Goal: Task Accomplishment & Management: Use online tool/utility

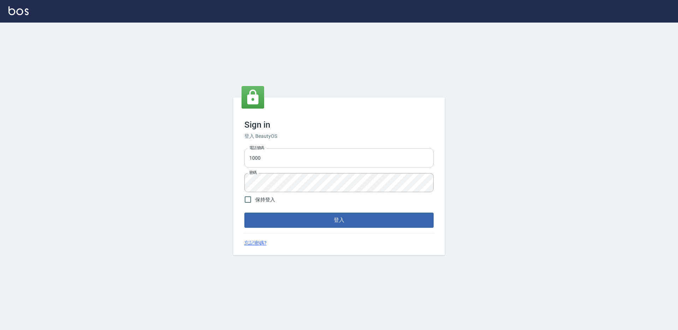
click at [268, 160] on input "1000" at bounding box center [338, 158] width 189 height 19
click at [288, 151] on input "1000" at bounding box center [338, 158] width 189 height 19
type input "0934195967"
click at [253, 197] on input "保持登入" at bounding box center [247, 199] width 15 height 15
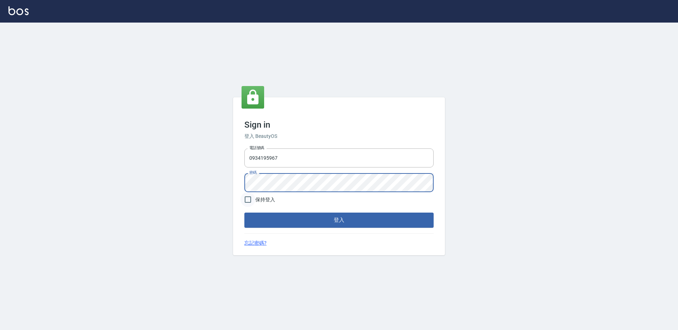
checkbox input "true"
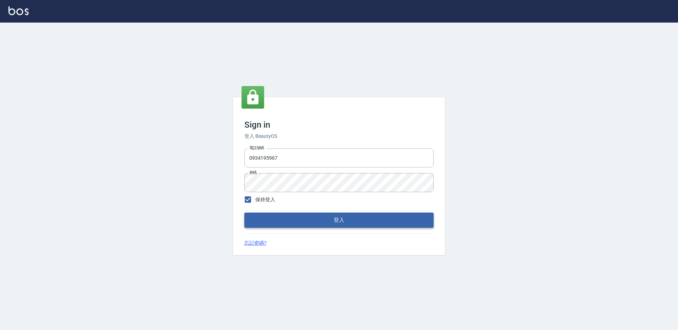
click at [295, 224] on button "登入" at bounding box center [338, 220] width 189 height 15
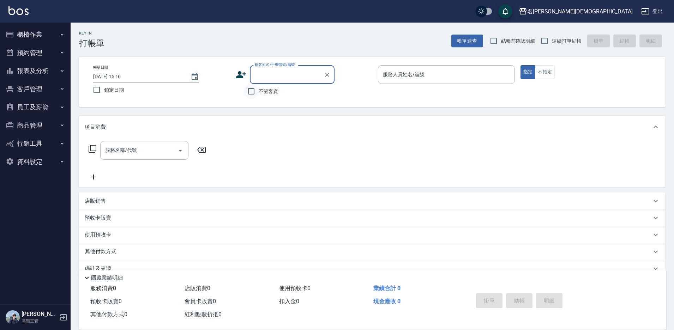
drag, startPoint x: 254, startPoint y: 92, endPoint x: 377, endPoint y: 92, distance: 123.2
click at [255, 92] on input "不留客資" at bounding box center [251, 91] width 15 height 15
checkbox input "true"
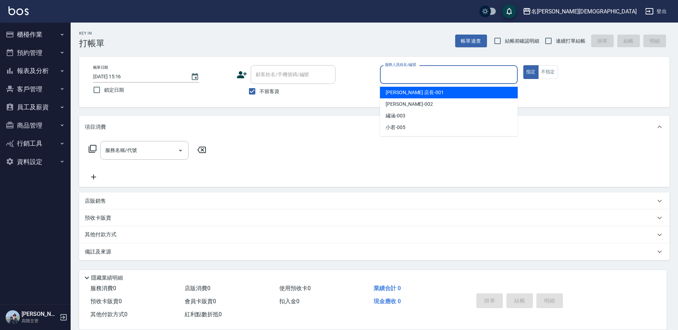
click at [412, 78] on input "服務人員姓名/編號" at bounding box center [448, 74] width 131 height 12
click at [409, 91] on span "[PERSON_NAME] 店長 -001" at bounding box center [414, 92] width 58 height 7
type input "[PERSON_NAME] 店長-001"
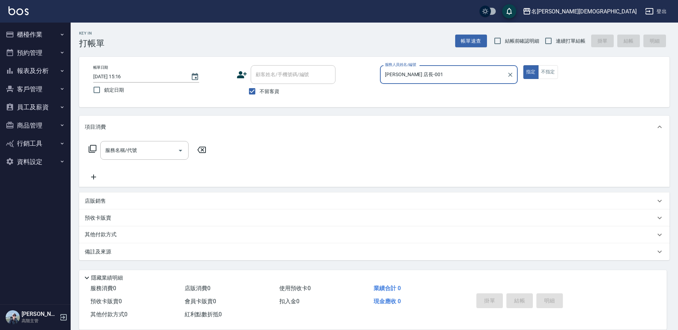
click at [88, 148] on icon at bounding box center [92, 149] width 8 height 8
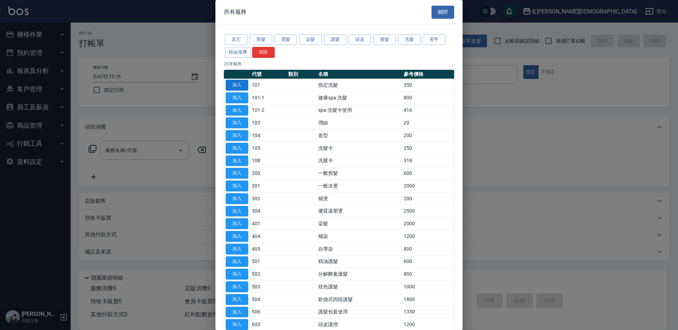
click at [241, 84] on button "加入" at bounding box center [237, 85] width 23 height 11
type input "指定洗髮(101)"
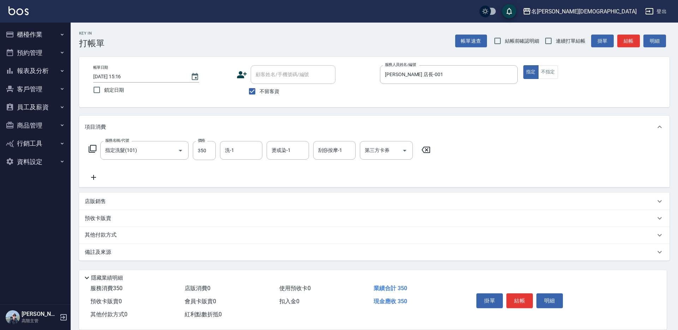
drag, startPoint x: 228, startPoint y: 142, endPoint x: 227, endPoint y: 149, distance: 7.2
click at [227, 149] on div "洗-1 洗-1" at bounding box center [241, 150] width 42 height 19
click at [238, 185] on div "香香 -002" at bounding box center [241, 188] width 42 height 12
type input "香香-002"
drag, startPoint x: 509, startPoint y: 296, endPoint x: 509, endPoint y: 300, distance: 3.9
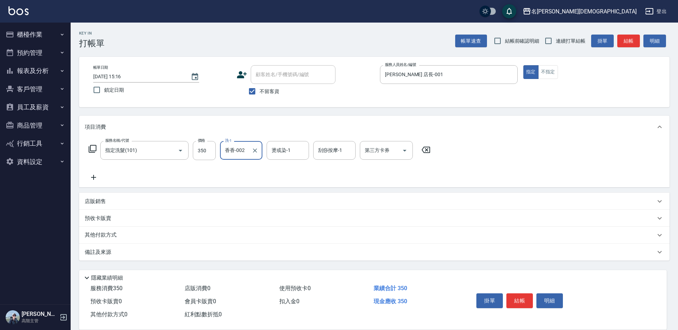
click at [510, 299] on button "結帳" at bounding box center [519, 301] width 26 height 15
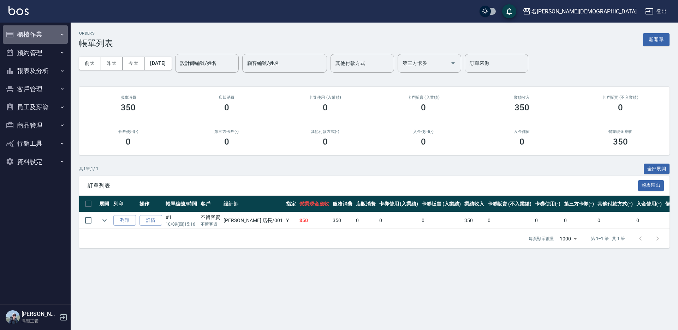
click at [29, 34] on button "櫃檯作業" at bounding box center [35, 34] width 65 height 18
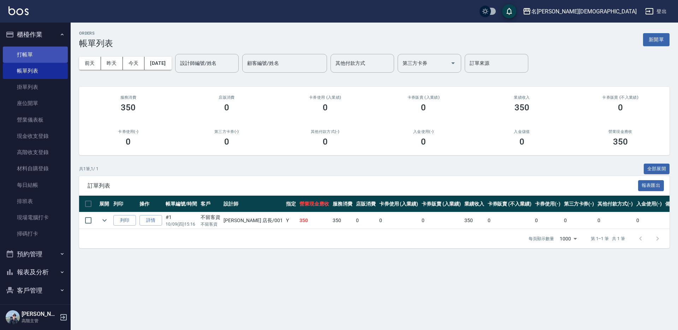
click at [37, 58] on link "打帳單" at bounding box center [35, 55] width 65 height 16
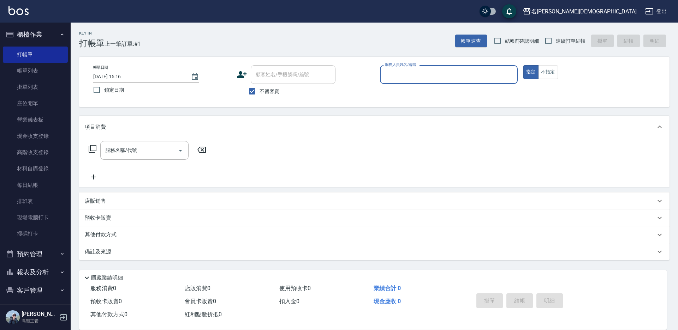
click at [557, 39] on span "連續打單結帳" at bounding box center [571, 40] width 30 height 7
click at [556, 39] on input "連續打單結帳" at bounding box center [548, 41] width 15 height 15
checkbox input "true"
click at [431, 74] on input "服務人員姓名/編號" at bounding box center [448, 74] width 131 height 12
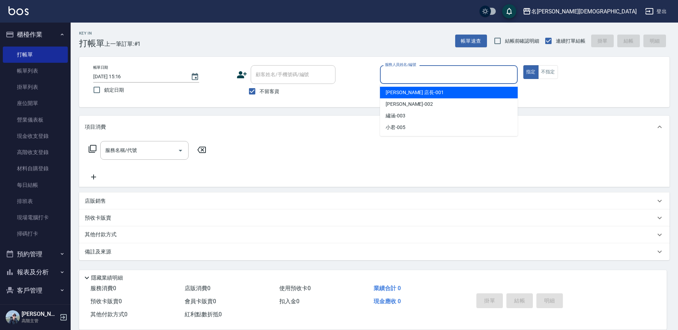
click at [384, 96] on div "[PERSON_NAME] 店長 -001" at bounding box center [449, 93] width 138 height 12
type input "[PERSON_NAME] 店長-001"
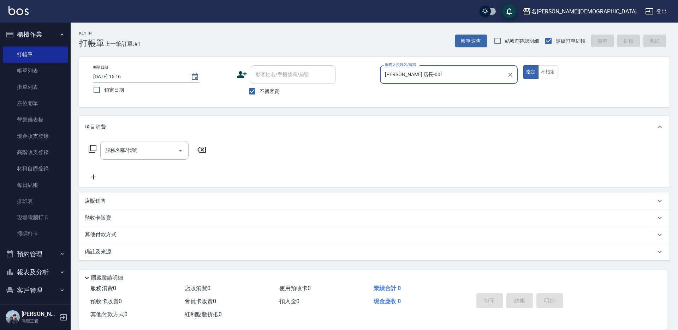
click at [90, 148] on icon at bounding box center [93, 149] width 8 height 8
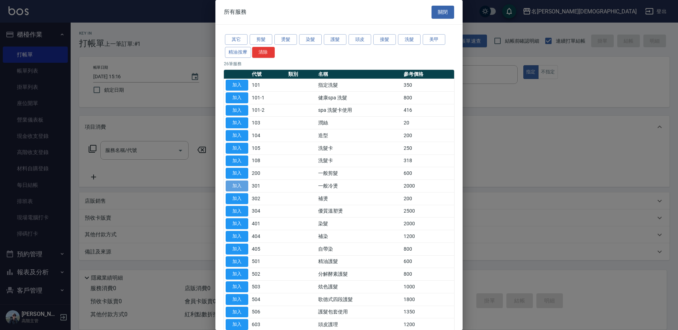
click at [245, 186] on button "加入" at bounding box center [237, 186] width 23 height 11
type input "一般冷燙(301)"
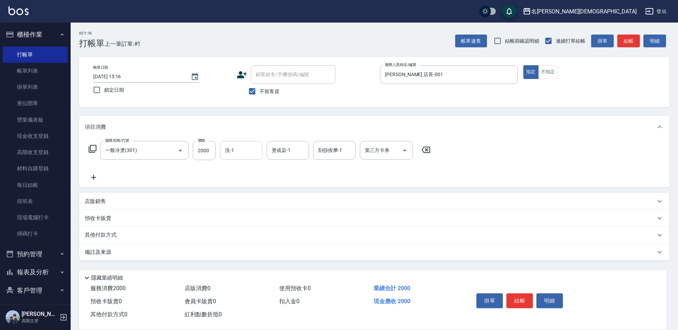
click at [244, 150] on input "洗-1" at bounding box center [241, 150] width 36 height 12
click at [243, 196] on span "繡涵 -003" at bounding box center [236, 199] width 20 height 7
type input "繡涵-003"
click at [514, 301] on button "結帳" at bounding box center [519, 301] width 26 height 15
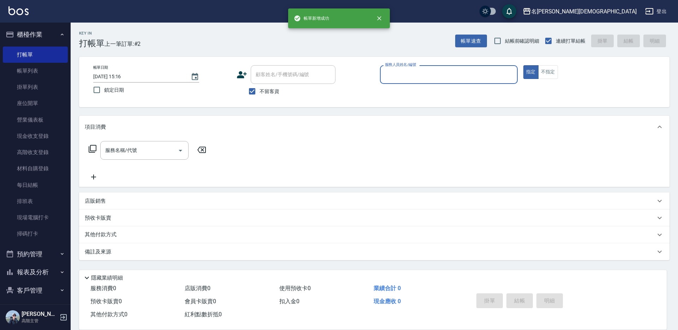
click at [388, 77] on input "服務人員姓名/編號" at bounding box center [448, 74] width 131 height 12
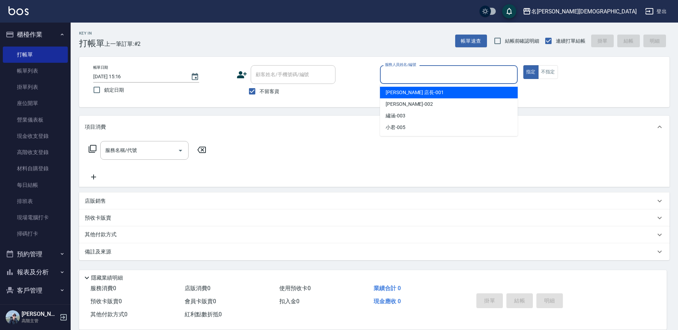
click at [392, 92] on span "[PERSON_NAME] 店長 -001" at bounding box center [414, 92] width 58 height 7
type input "[PERSON_NAME] 店長-001"
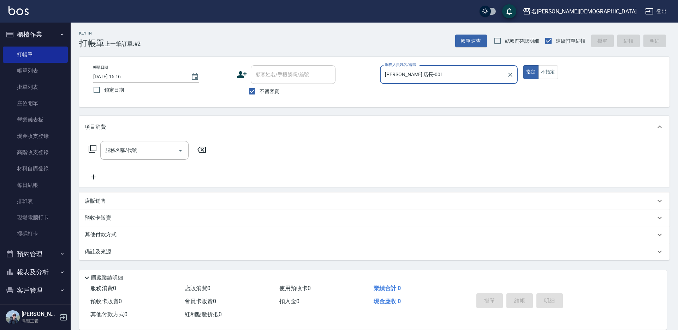
click at [94, 146] on icon at bounding box center [93, 149] width 8 height 8
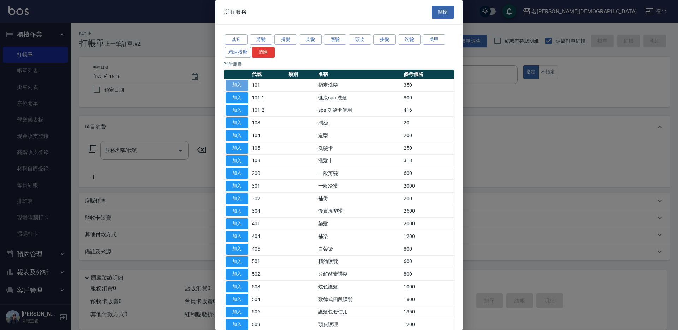
click at [242, 84] on button "加入" at bounding box center [237, 85] width 23 height 11
type input "指定洗髮(101)"
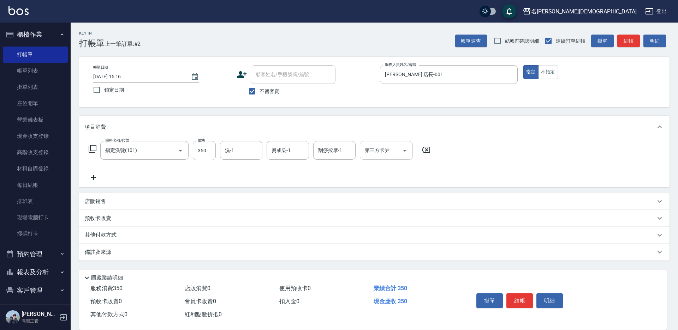
click at [236, 151] on input "洗-1" at bounding box center [241, 150] width 36 height 12
click at [246, 193] on div "繡涵 -003" at bounding box center [241, 199] width 42 height 12
type input "繡涵-003"
click at [526, 297] on button "結帳" at bounding box center [519, 301] width 26 height 15
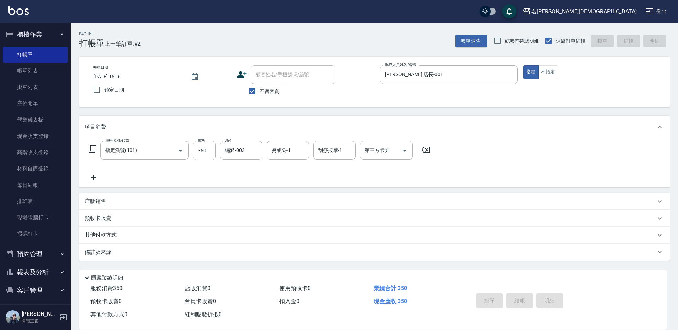
type input "[DATE] 15:17"
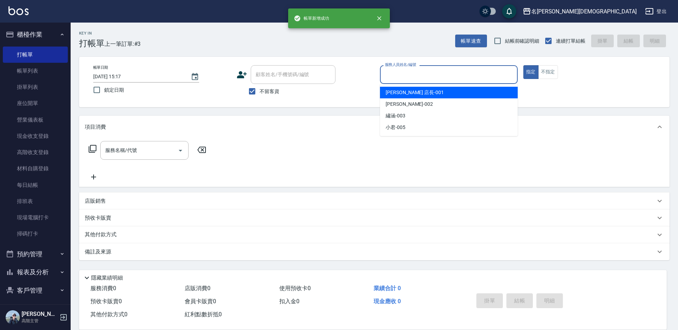
click at [397, 76] on input "服務人員姓名/編號" at bounding box center [448, 74] width 131 height 12
click at [395, 93] on span "[PERSON_NAME] 店長 -001" at bounding box center [414, 92] width 58 height 7
type input "[PERSON_NAME] 店長-001"
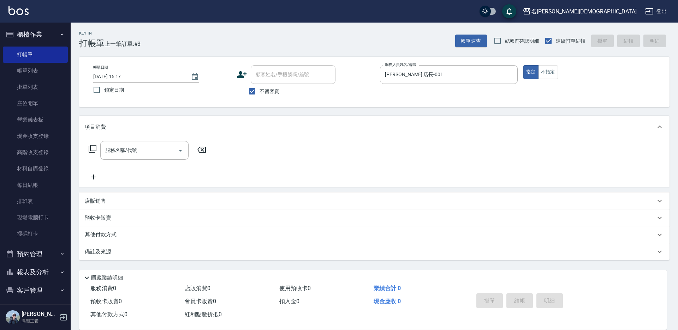
click at [93, 150] on icon at bounding box center [92, 149] width 8 height 8
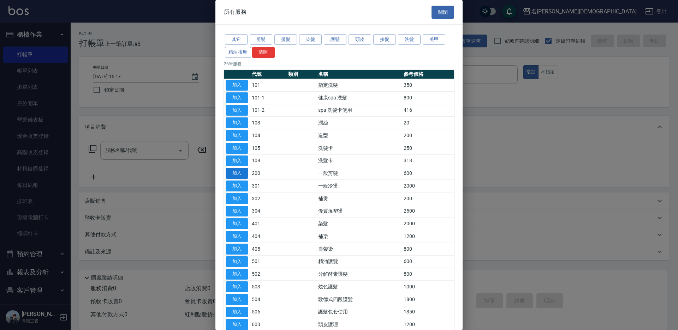
click at [235, 169] on button "加入" at bounding box center [237, 173] width 23 height 11
type input "一般剪髮(200)"
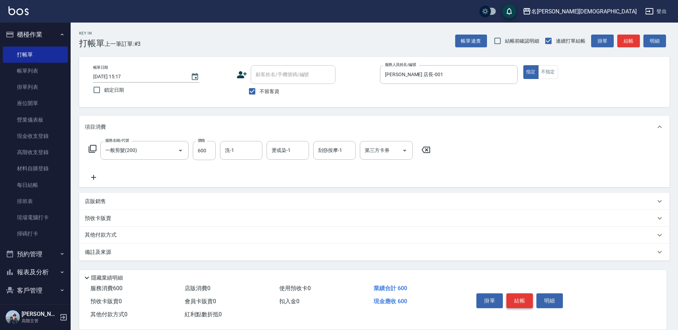
click at [515, 295] on button "結帳" at bounding box center [519, 301] width 26 height 15
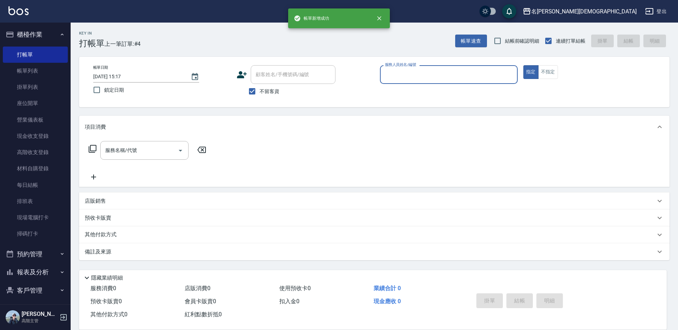
click at [400, 71] on input "服務人員姓名/編號" at bounding box center [448, 74] width 131 height 12
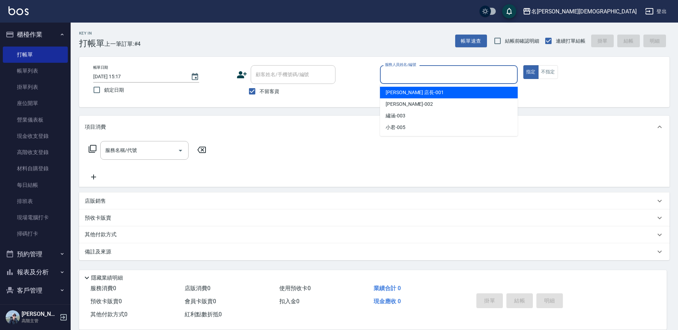
click at [382, 94] on div "[PERSON_NAME] 店長 -001" at bounding box center [449, 93] width 138 height 12
type input "[PERSON_NAME] 店長-001"
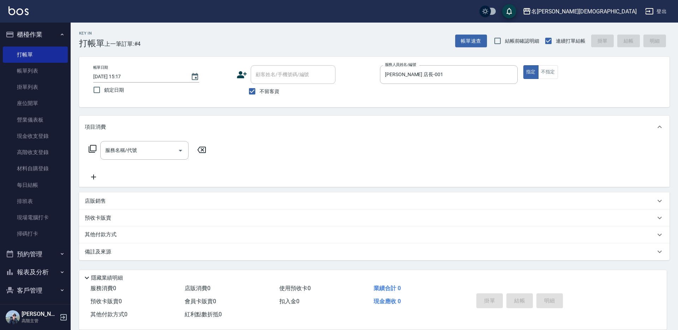
click at [90, 148] on icon at bounding box center [92, 149] width 8 height 8
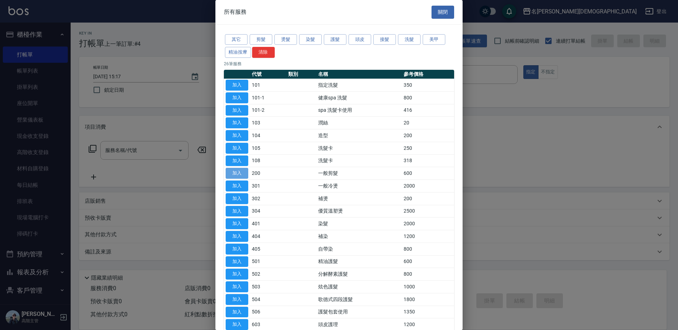
click at [236, 174] on button "加入" at bounding box center [237, 173] width 23 height 11
type input "一般剪髮(200)"
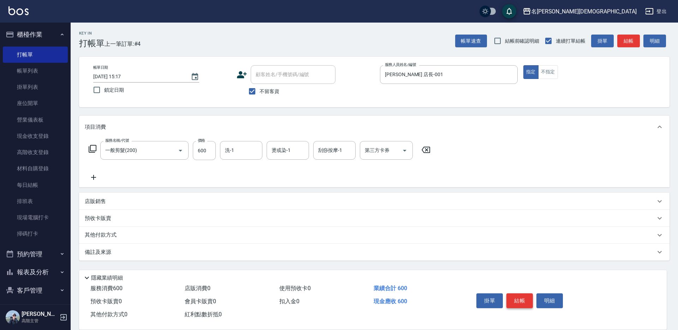
click at [511, 296] on button "結帳" at bounding box center [519, 301] width 26 height 15
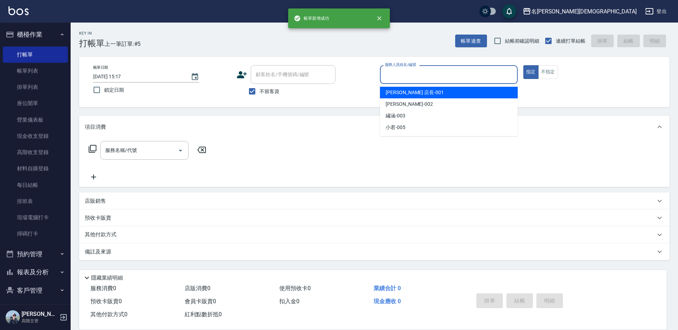
click at [396, 75] on input "服務人員姓名/編號" at bounding box center [448, 74] width 131 height 12
click at [392, 94] on span "[PERSON_NAME] 店長 -001" at bounding box center [414, 92] width 58 height 7
type input "[PERSON_NAME] 店長-001"
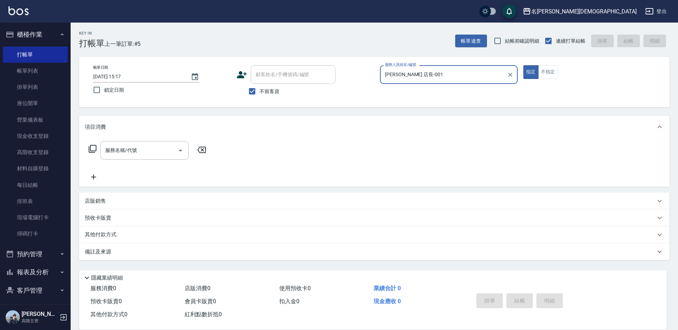
click at [90, 149] on icon at bounding box center [93, 149] width 8 height 8
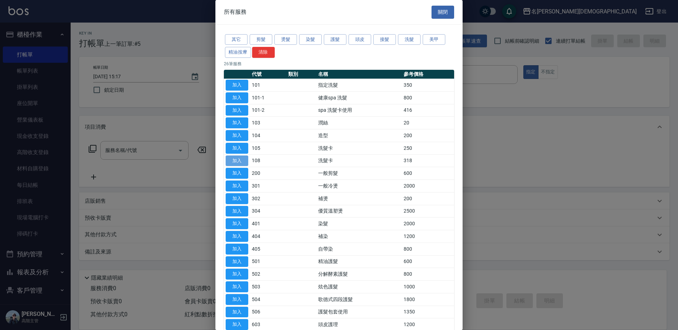
click at [230, 162] on button "加入" at bounding box center [237, 161] width 23 height 11
type input "洗髮卡(108)"
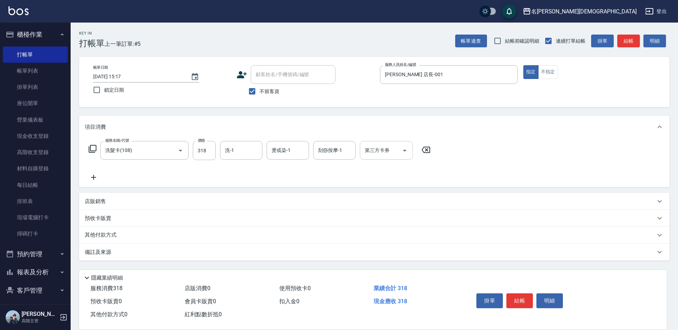
click at [375, 152] on div "第三方卡券 第三方卡券" at bounding box center [386, 150] width 53 height 19
click at [377, 180] on span "舊有卡券" at bounding box center [386, 180] width 53 height 12
type input "舊有卡券"
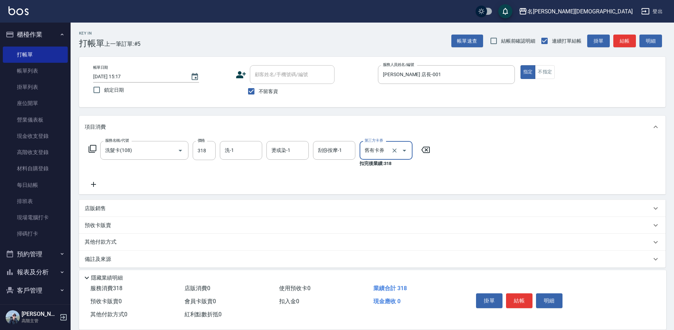
drag, startPoint x: 230, startPoint y: 148, endPoint x: 232, endPoint y: 151, distance: 3.6
click at [232, 151] on div "洗-1 洗-1" at bounding box center [241, 150] width 42 height 19
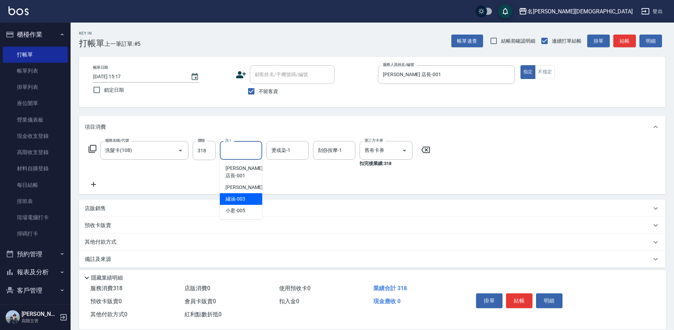
drag, startPoint x: 242, startPoint y: 191, endPoint x: 249, endPoint y: 194, distance: 7.0
click at [242, 196] on span "繡涵 -003" at bounding box center [236, 199] width 20 height 7
type input "繡涵-003"
click at [519, 297] on button "結帳" at bounding box center [519, 301] width 26 height 15
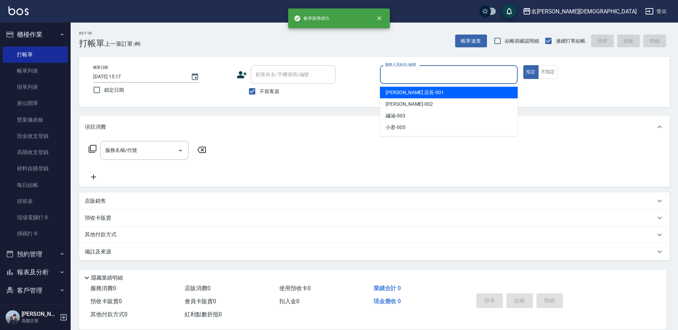
click at [388, 76] on input "服務人員姓名/編號" at bounding box center [448, 74] width 131 height 12
click at [390, 90] on span "[PERSON_NAME] 店長 -001" at bounding box center [414, 92] width 58 height 7
type input "[PERSON_NAME] 店長-001"
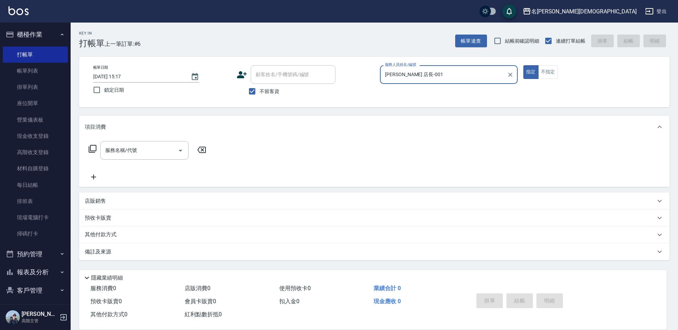
click at [90, 148] on icon at bounding box center [93, 149] width 8 height 8
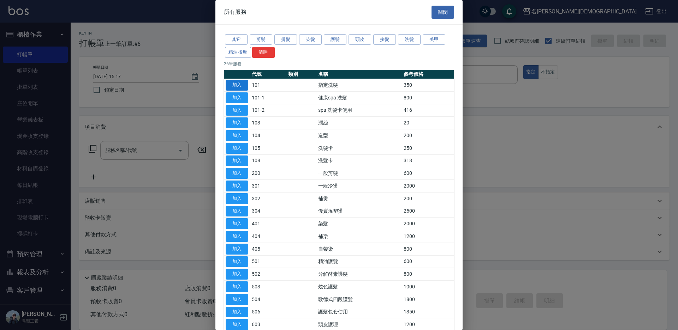
click at [239, 82] on button "加入" at bounding box center [237, 85] width 23 height 11
type input "指定洗髮(101)"
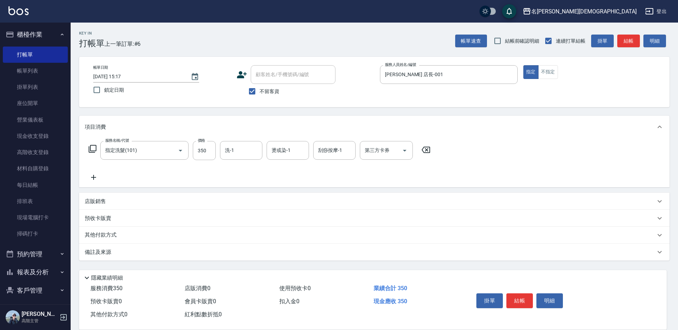
click at [426, 151] on icon at bounding box center [426, 150] width 18 height 8
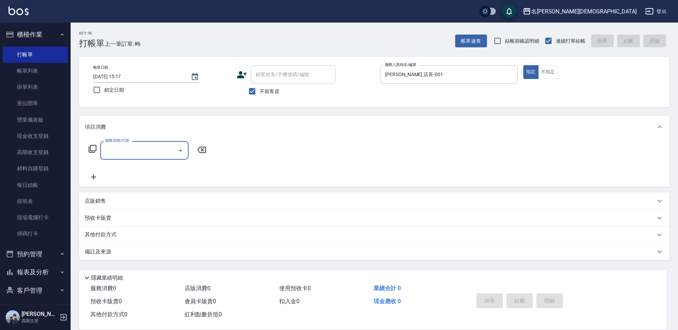
click at [92, 149] on icon at bounding box center [92, 149] width 8 height 8
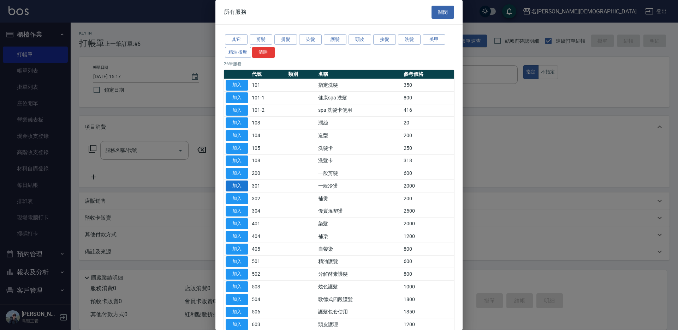
click at [236, 186] on button "加入" at bounding box center [237, 186] width 23 height 11
type input "一般冷燙(301)"
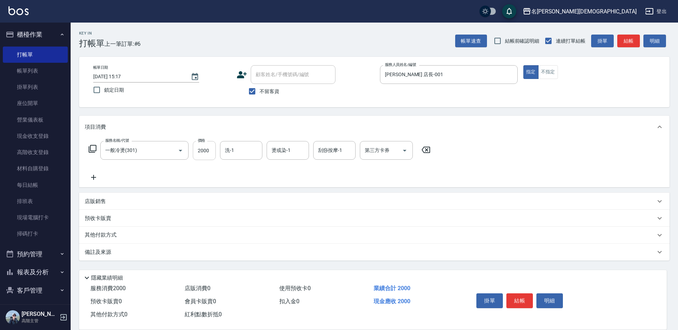
click at [209, 152] on input "2000" at bounding box center [204, 150] width 23 height 19
type input "3500"
click at [240, 154] on input "洗-1" at bounding box center [241, 150] width 36 height 12
drag, startPoint x: 250, startPoint y: 192, endPoint x: 345, endPoint y: 213, distance: 96.8
click at [250, 193] on div "繡涵 -003" at bounding box center [241, 199] width 42 height 12
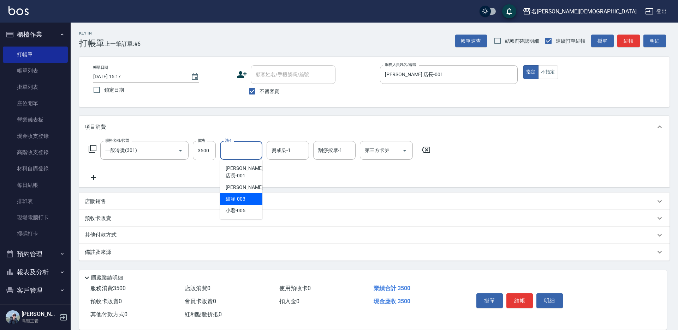
type input "繡涵-003"
click at [518, 298] on button "結帳" at bounding box center [519, 301] width 26 height 15
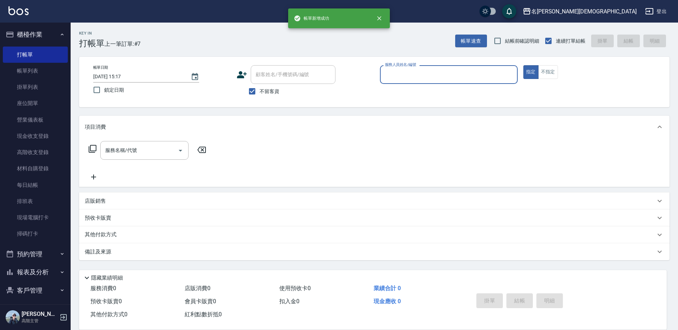
click at [401, 73] on input "服務人員姓名/編號" at bounding box center [448, 74] width 131 height 12
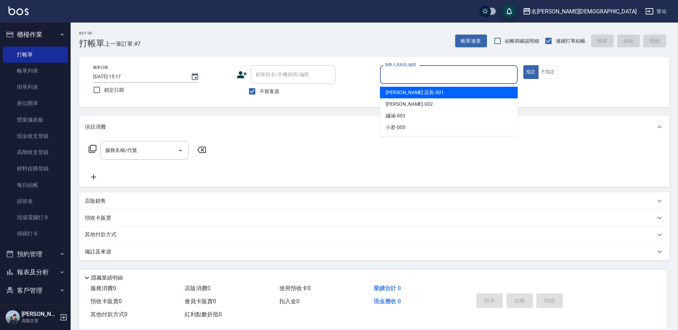
click at [403, 91] on span "[PERSON_NAME] 店長 -001" at bounding box center [414, 92] width 58 height 7
type input "[PERSON_NAME] 店長-001"
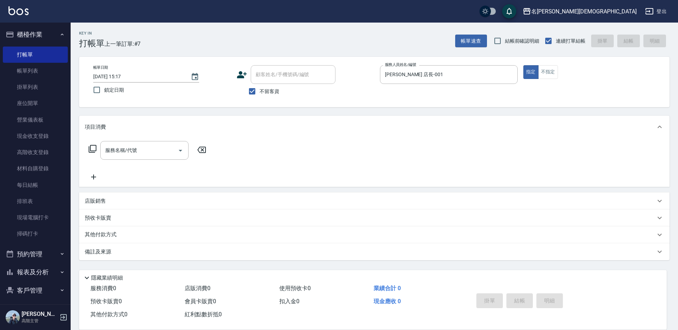
click at [96, 149] on icon at bounding box center [93, 149] width 8 height 8
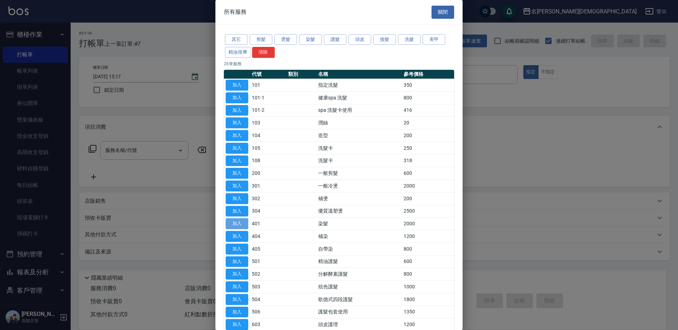
click at [236, 221] on button "加入" at bounding box center [237, 223] width 23 height 11
type input "染髮(401)"
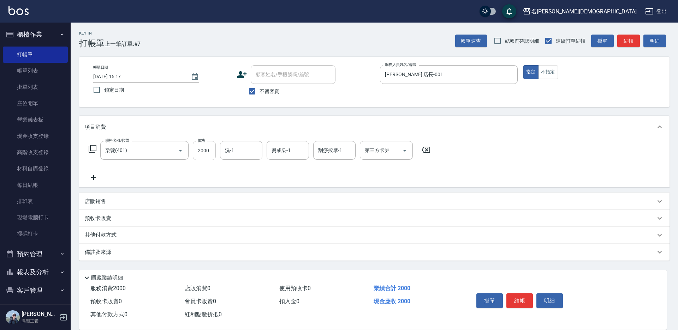
click at [207, 151] on input "2000" at bounding box center [204, 150] width 23 height 19
type input "2800"
click at [234, 150] on input "洗-1" at bounding box center [241, 150] width 36 height 12
click at [242, 196] on span "繡涵 -003" at bounding box center [236, 199] width 20 height 7
type input "繡涵-003"
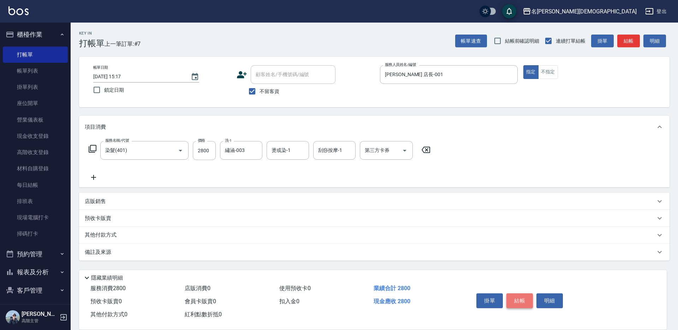
click at [523, 300] on button "結帳" at bounding box center [519, 301] width 26 height 15
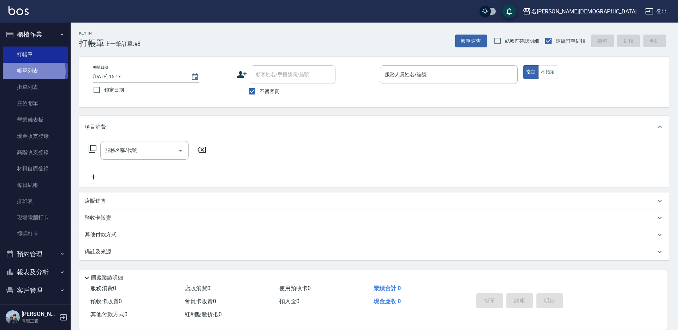
click at [28, 72] on link "帳單列表" at bounding box center [35, 71] width 65 height 16
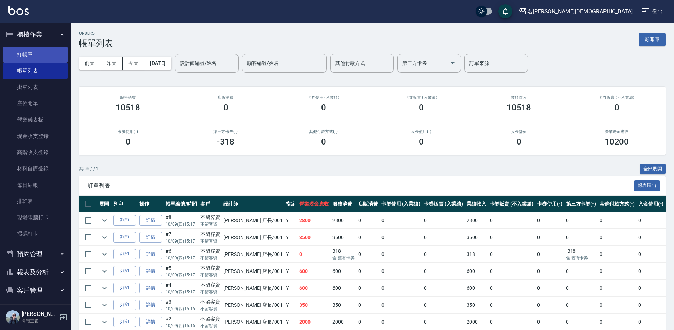
click at [29, 59] on link "打帳單" at bounding box center [35, 55] width 65 height 16
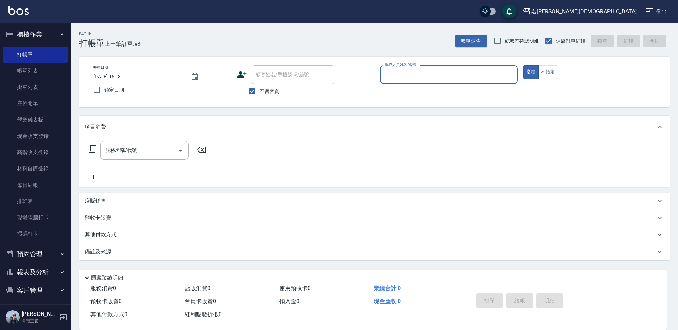
click at [407, 78] on input "服務人員姓名/編號" at bounding box center [448, 74] width 131 height 12
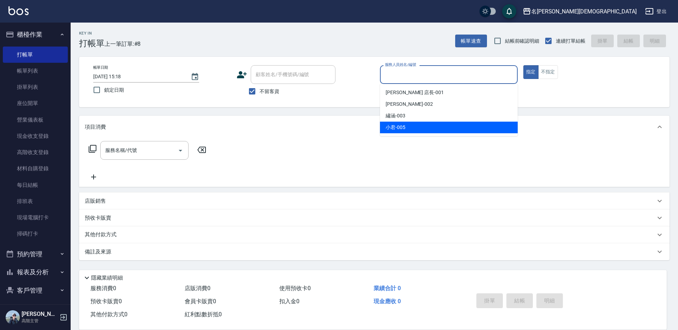
click at [412, 125] on div "小君 -005" at bounding box center [449, 128] width 138 height 12
type input "小君-005"
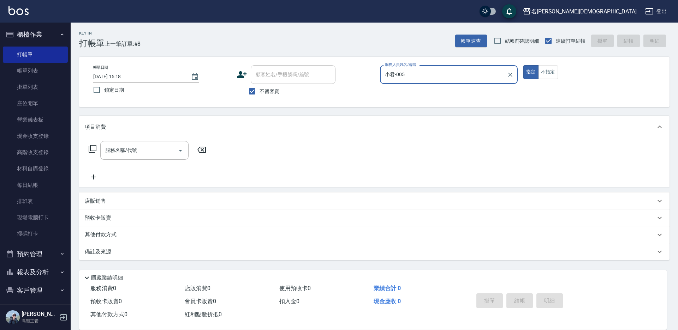
click at [90, 146] on icon at bounding box center [93, 149] width 8 height 8
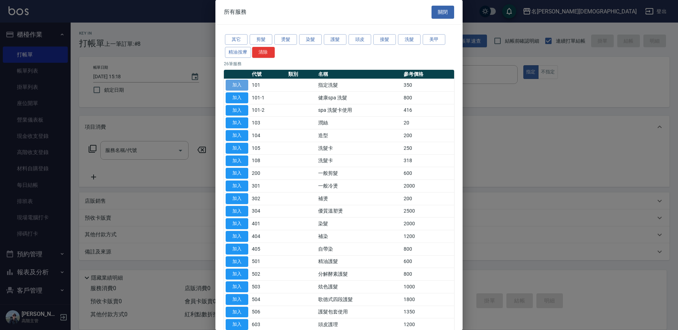
click at [242, 82] on button "加入" at bounding box center [237, 85] width 23 height 11
type input "指定洗髮(101)"
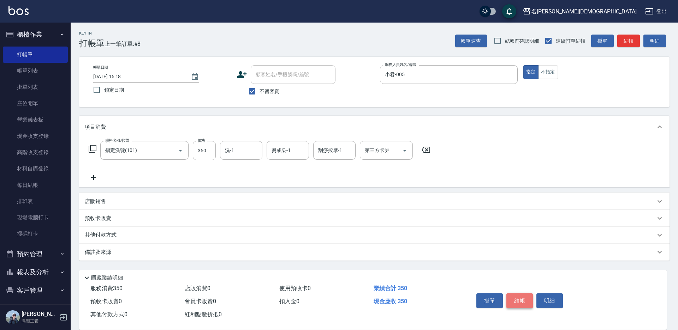
click at [513, 294] on button "結帳" at bounding box center [519, 301] width 26 height 15
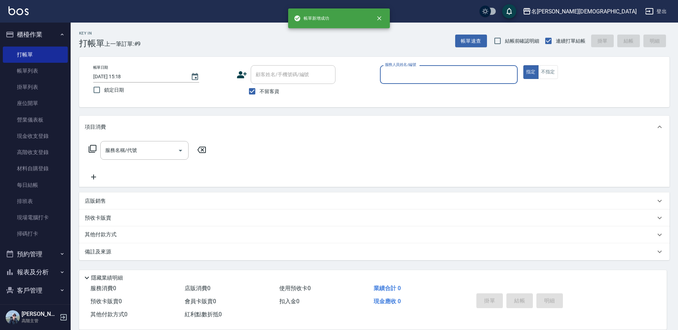
click at [403, 79] on input "服務人員姓名/編號" at bounding box center [448, 74] width 131 height 12
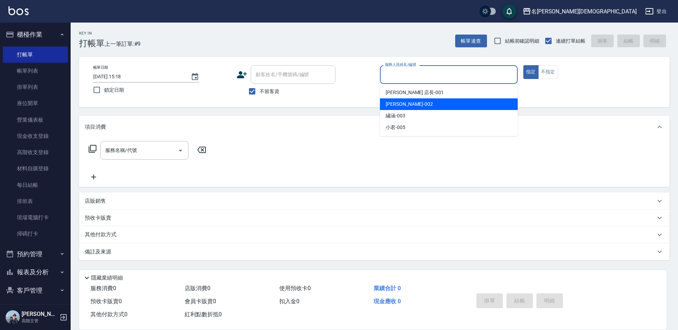
click at [409, 109] on div "香香 -002" at bounding box center [449, 104] width 138 height 12
type input "香香-002"
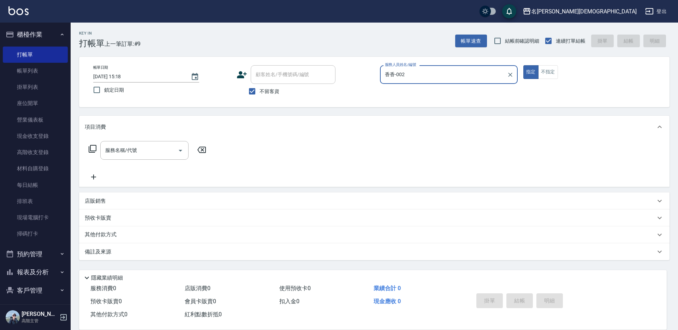
click at [94, 150] on icon at bounding box center [92, 149] width 8 height 8
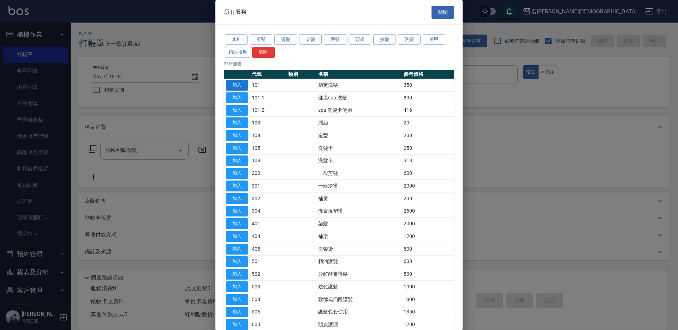
click at [232, 86] on button "加入" at bounding box center [237, 85] width 23 height 11
type input "指定洗髮(101)"
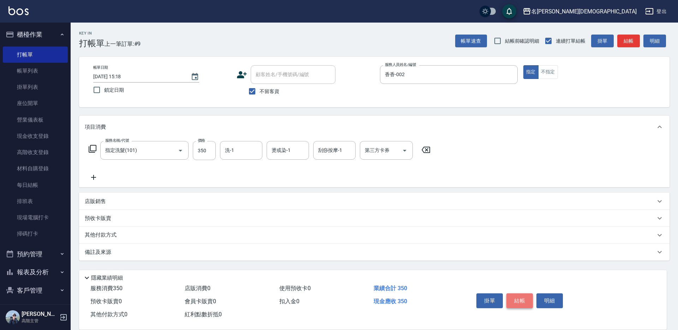
click at [512, 297] on button "結帳" at bounding box center [519, 301] width 26 height 15
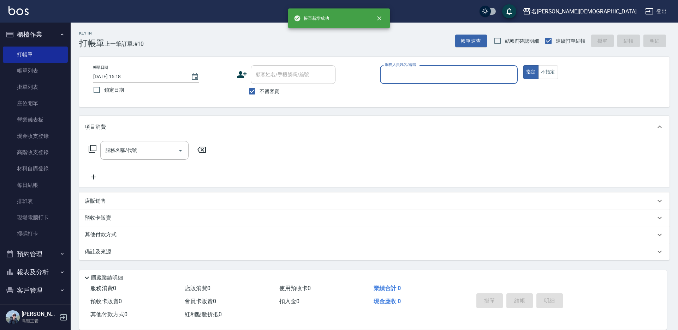
click at [406, 72] on input "服務人員姓名/編號" at bounding box center [448, 74] width 131 height 12
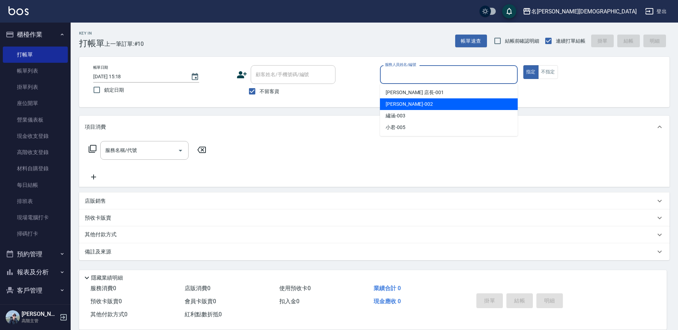
click at [393, 103] on span "香香 -002" at bounding box center [408, 104] width 47 height 7
type input "香香-002"
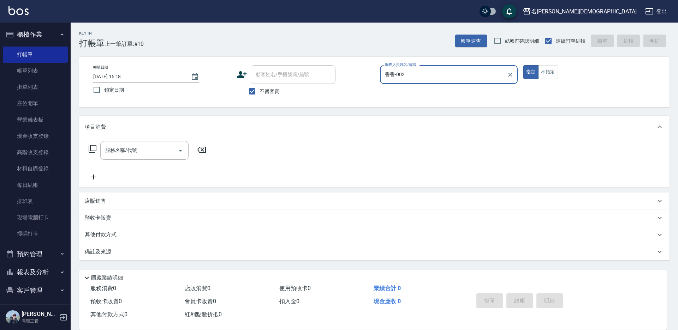
click at [90, 150] on icon at bounding box center [93, 149] width 8 height 8
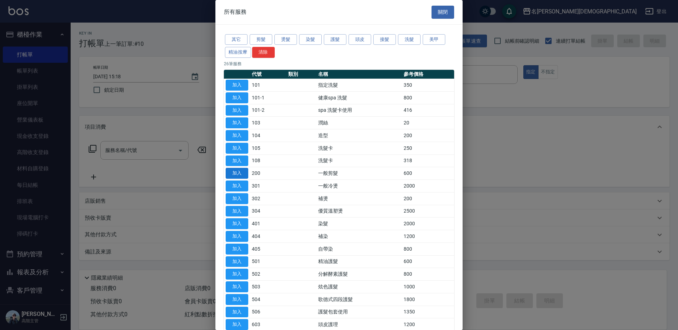
click at [241, 172] on button "加入" at bounding box center [237, 173] width 23 height 11
type input "一般剪髮(200)"
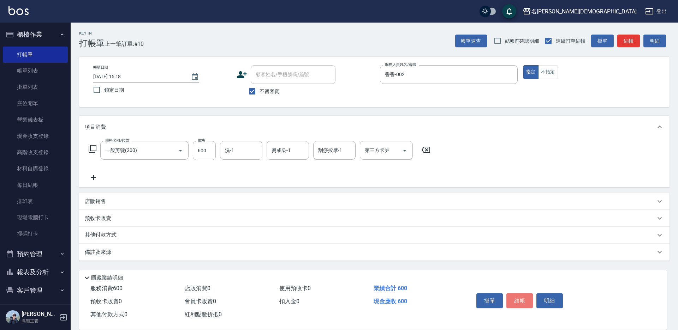
drag, startPoint x: 516, startPoint y: 296, endPoint x: 514, endPoint y: 290, distance: 6.5
click at [516, 296] on button "結帳" at bounding box center [519, 301] width 26 height 15
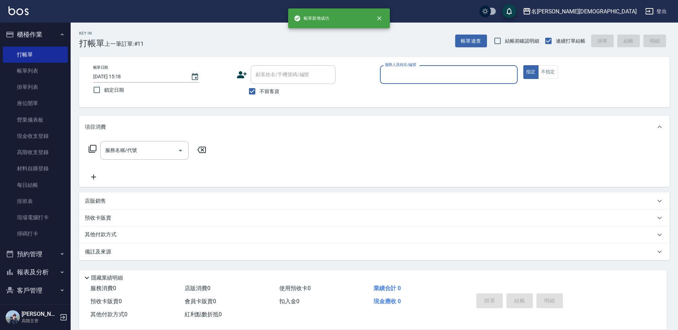
drag, startPoint x: 395, startPoint y: 78, endPoint x: 395, endPoint y: 83, distance: 4.9
click at [395, 79] on input "服務人員姓名/編號" at bounding box center [448, 74] width 131 height 12
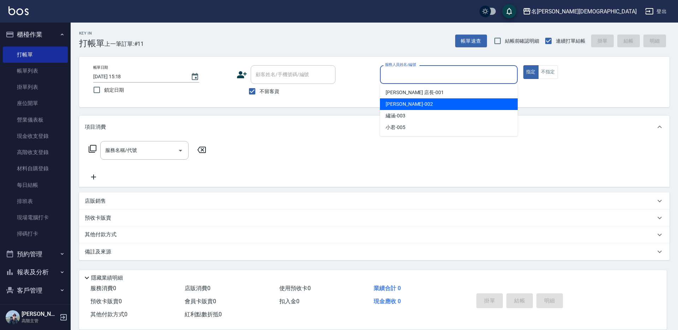
click at [394, 103] on span "香香 -002" at bounding box center [408, 104] width 47 height 7
type input "香香-002"
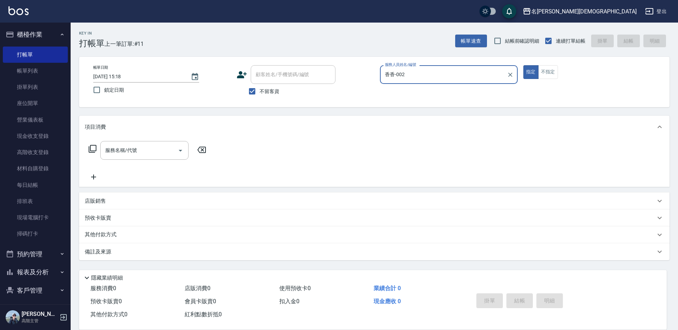
click at [92, 148] on icon at bounding box center [92, 149] width 8 height 8
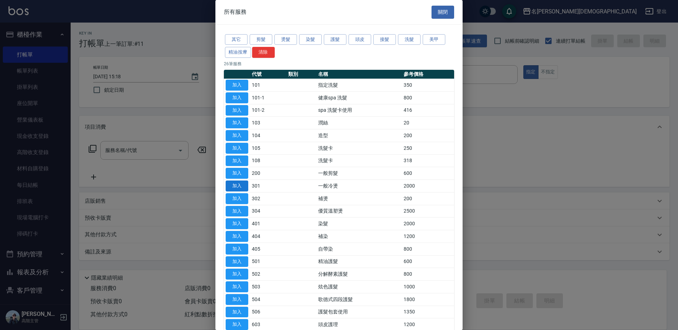
click at [247, 184] on button "加入" at bounding box center [237, 186] width 23 height 11
type input "一般冷燙(301)"
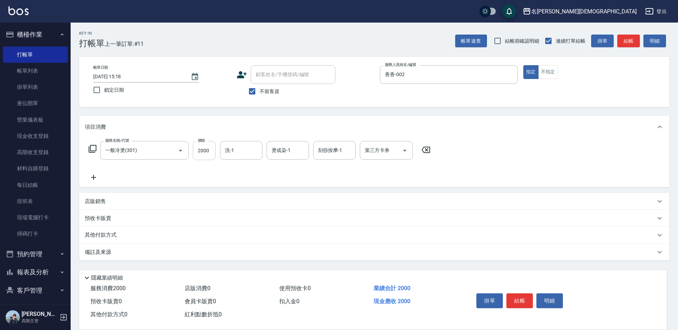
click at [202, 153] on input "2000" at bounding box center [204, 150] width 23 height 19
type input "2500"
click at [243, 150] on input "洗-1" at bounding box center [241, 150] width 36 height 12
click at [259, 193] on div "繡涵 -003" at bounding box center [241, 199] width 42 height 12
type input "繡涵-003"
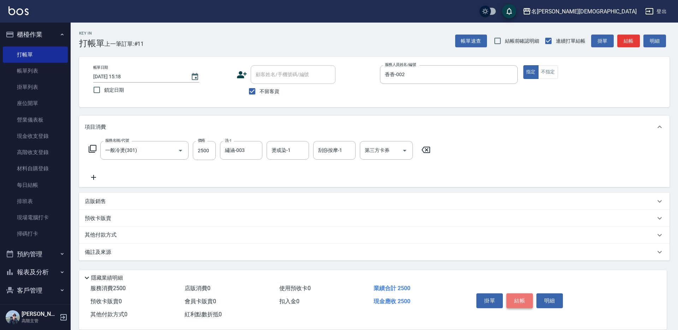
click at [515, 299] on button "結帳" at bounding box center [519, 301] width 26 height 15
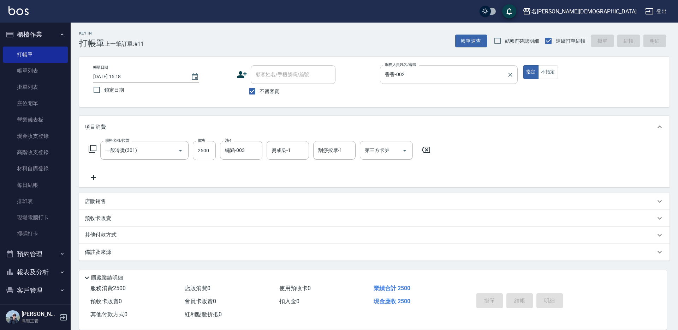
type input "[DATE] 15:19"
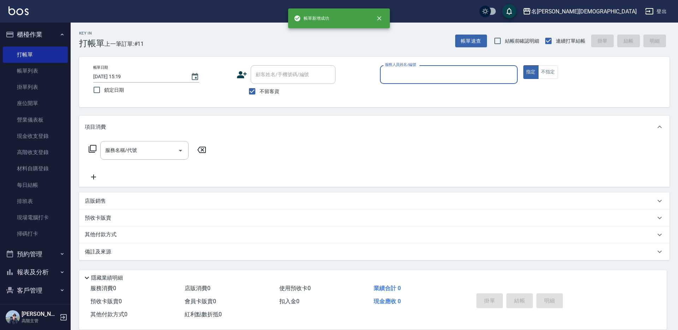
click at [391, 73] on input "服務人員姓名/編號" at bounding box center [448, 74] width 131 height 12
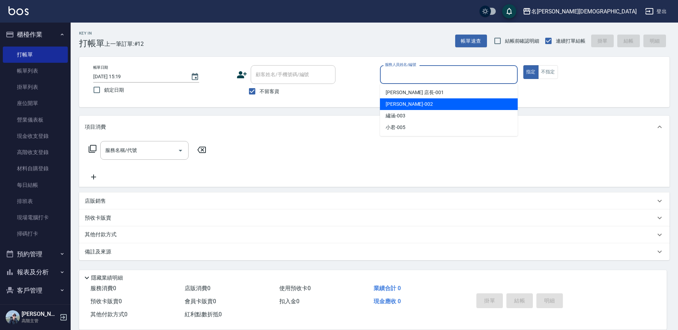
click at [399, 101] on span "香香 -002" at bounding box center [408, 104] width 47 height 7
type input "香香-002"
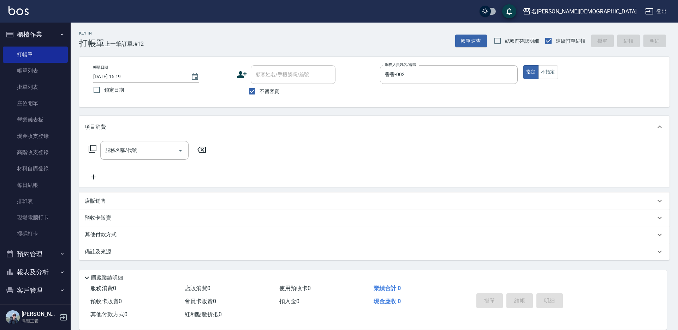
click at [93, 146] on icon at bounding box center [92, 149] width 8 height 8
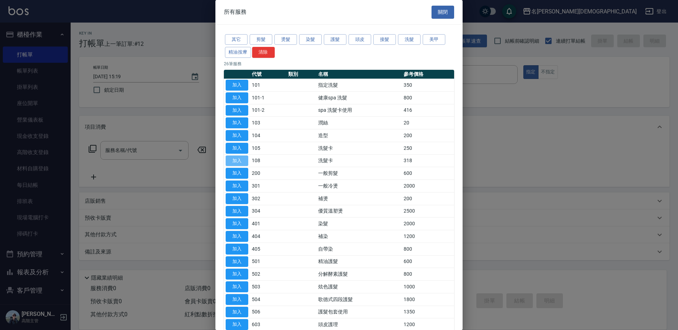
drag, startPoint x: 234, startPoint y: 158, endPoint x: 285, endPoint y: 150, distance: 51.9
click at [234, 159] on button "加入" at bounding box center [237, 161] width 23 height 11
type input "洗髮卡(108)"
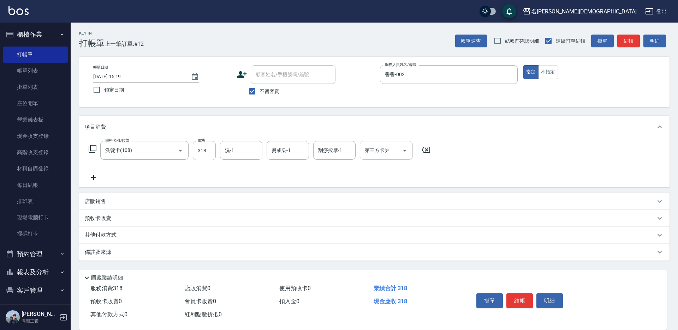
drag, startPoint x: 367, startPoint y: 151, endPoint x: 374, endPoint y: 158, distance: 10.3
click at [368, 151] on div "第三方卡券 第三方卡券" at bounding box center [386, 150] width 53 height 19
click at [399, 182] on span "舊有卡券" at bounding box center [386, 180] width 53 height 12
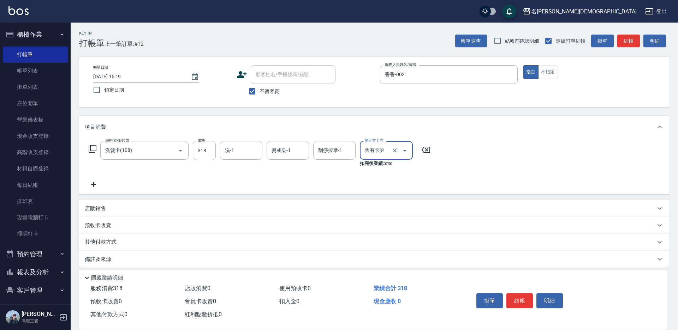
type input "舊有卡券"
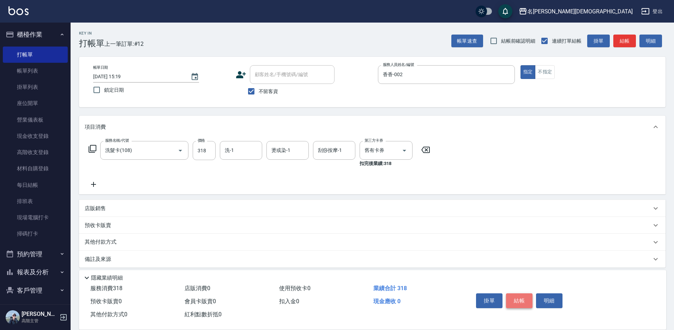
click at [521, 295] on button "結帳" at bounding box center [519, 301] width 26 height 15
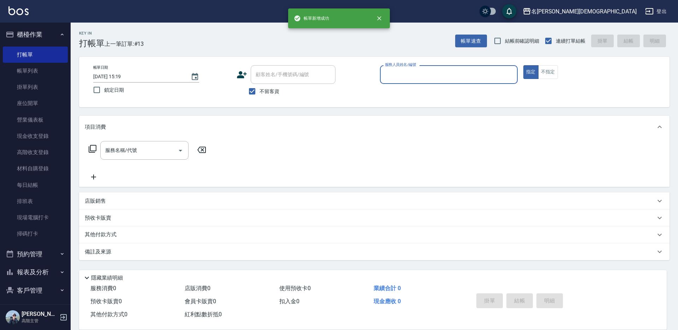
click at [404, 79] on input "服務人員姓名/編號" at bounding box center [448, 74] width 131 height 12
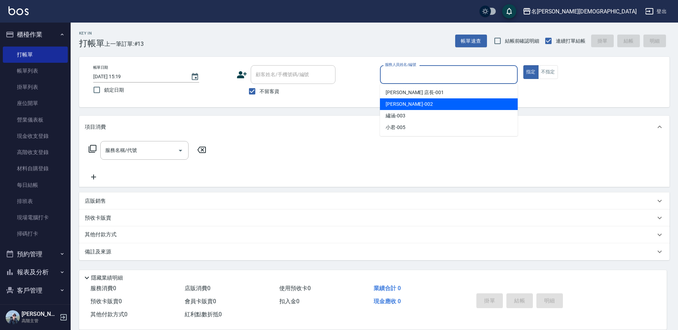
drag, startPoint x: 399, startPoint y: 103, endPoint x: 151, endPoint y: 127, distance: 249.0
click at [399, 103] on span "香香 -002" at bounding box center [408, 104] width 47 height 7
type input "香香-002"
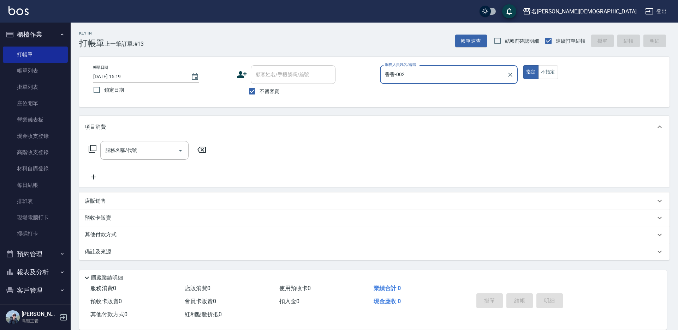
click at [94, 150] on icon at bounding box center [92, 149] width 8 height 8
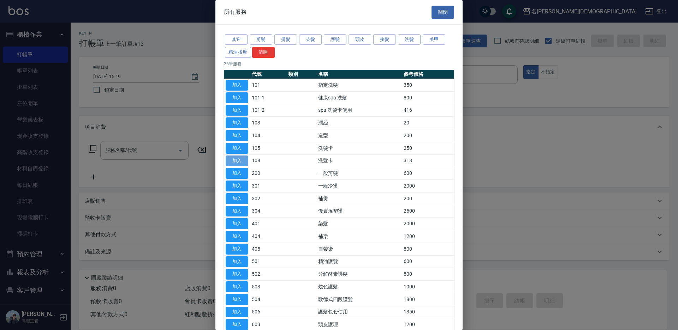
click at [241, 159] on button "加入" at bounding box center [237, 161] width 23 height 11
type input "洗髮卡(108)"
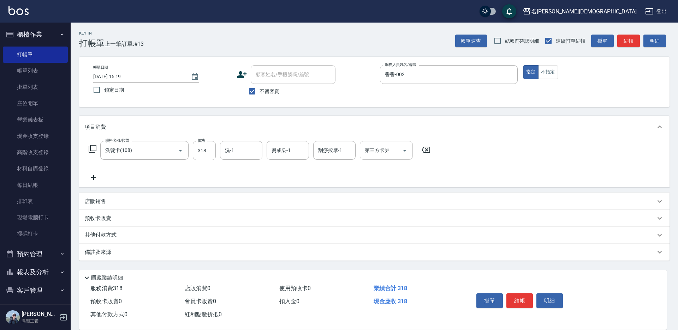
click at [374, 152] on input "第三方卡券" at bounding box center [381, 150] width 36 height 12
drag, startPoint x: 383, startPoint y: 184, endPoint x: 351, endPoint y: 177, distance: 32.5
click at [383, 184] on span "舊有卡券" at bounding box center [386, 180] width 53 height 12
type input "舊有卡券"
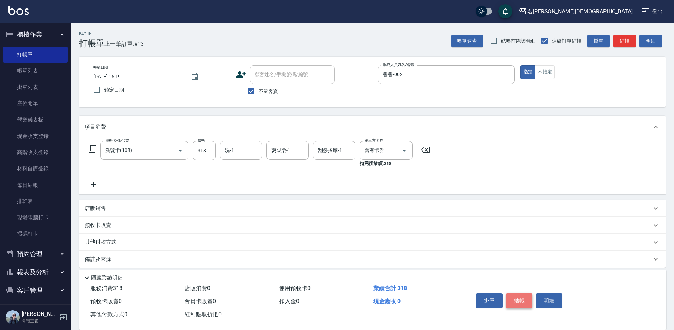
click at [522, 300] on button "結帳" at bounding box center [519, 301] width 26 height 15
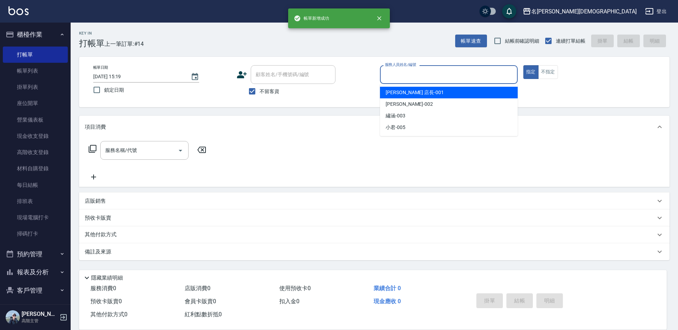
drag, startPoint x: 396, startPoint y: 75, endPoint x: 401, endPoint y: 90, distance: 15.3
click at [396, 75] on input "服務人員姓名/編號" at bounding box center [448, 74] width 131 height 12
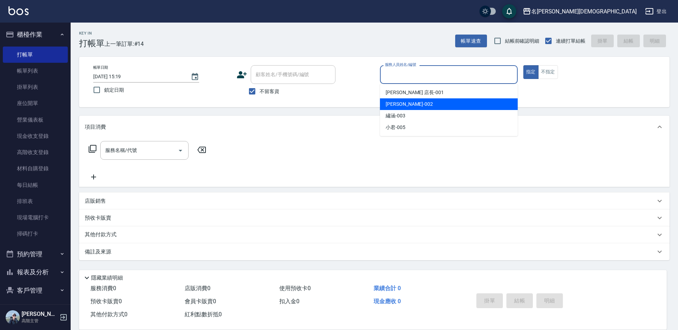
click at [404, 102] on span "香香 -002" at bounding box center [408, 104] width 47 height 7
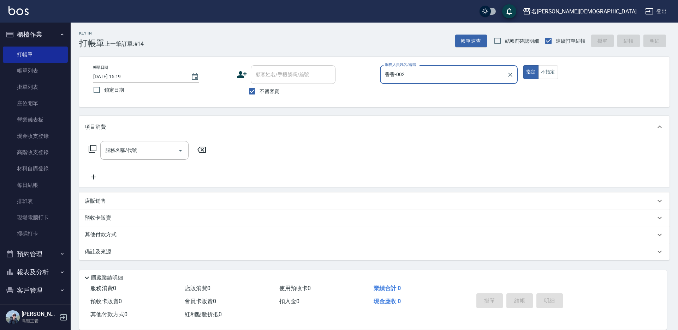
click at [406, 75] on input "香香-002" at bounding box center [443, 74] width 121 height 12
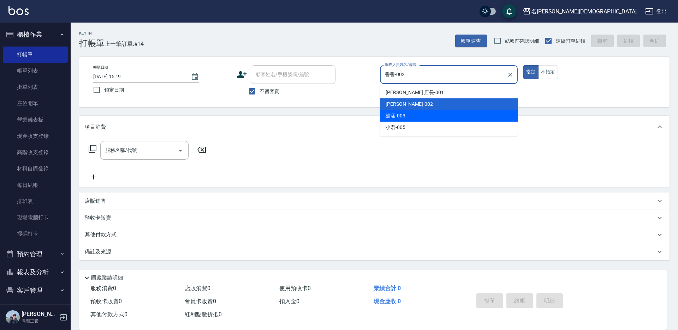
click at [406, 116] on div "繡涵 -003" at bounding box center [449, 116] width 138 height 12
type input "繡涵-003"
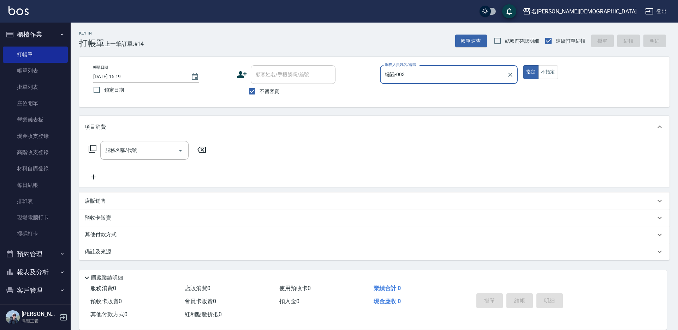
click at [92, 148] on icon at bounding box center [92, 149] width 8 height 8
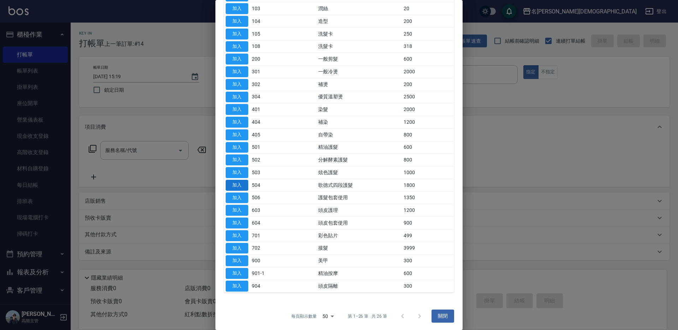
scroll to position [116, 0]
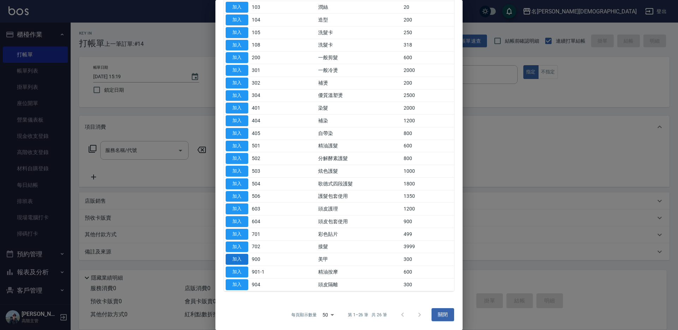
click at [234, 257] on button "加入" at bounding box center [237, 259] width 23 height 11
type input "美甲(900)"
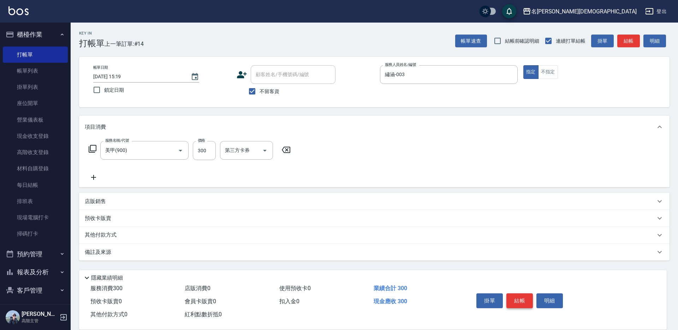
click at [511, 299] on button "結帳" at bounding box center [519, 301] width 26 height 15
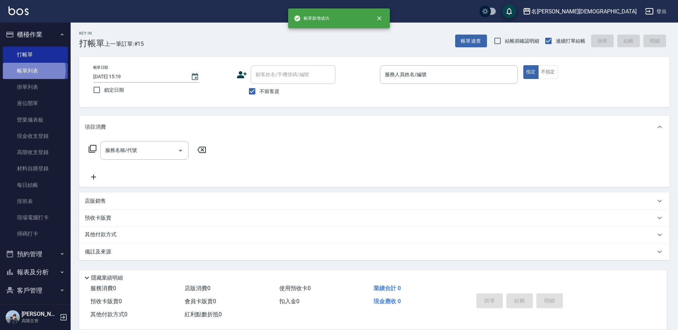
click at [28, 71] on link "帳單列表" at bounding box center [35, 71] width 65 height 16
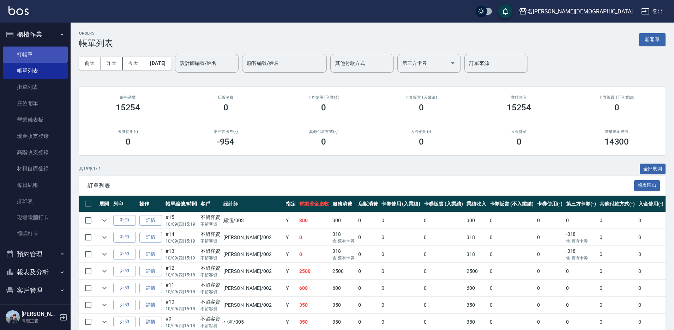
click at [29, 55] on link "打帳單" at bounding box center [35, 55] width 65 height 16
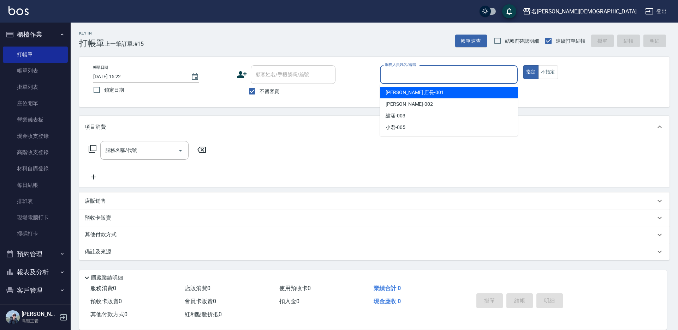
click at [402, 74] on input "服務人員姓名/編號" at bounding box center [448, 74] width 131 height 12
click at [406, 91] on span "[PERSON_NAME] 店長 -001" at bounding box center [414, 92] width 58 height 7
type input "[PERSON_NAME] 店長-001"
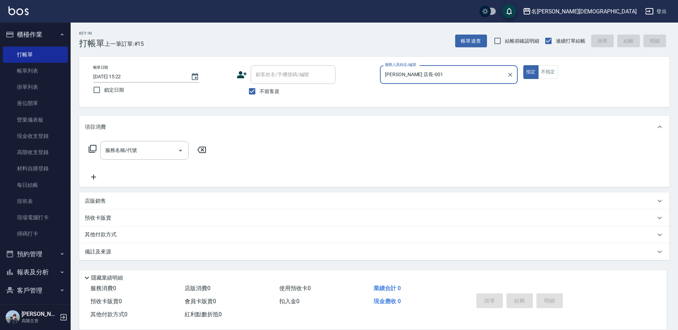
click at [92, 149] on icon at bounding box center [92, 149] width 8 height 8
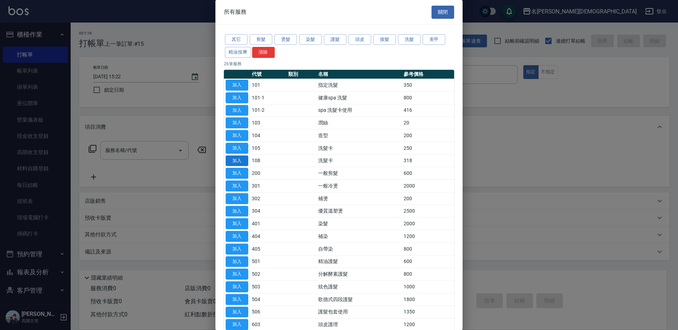
click at [236, 161] on button "加入" at bounding box center [237, 161] width 23 height 11
type input "洗髮卡(108)"
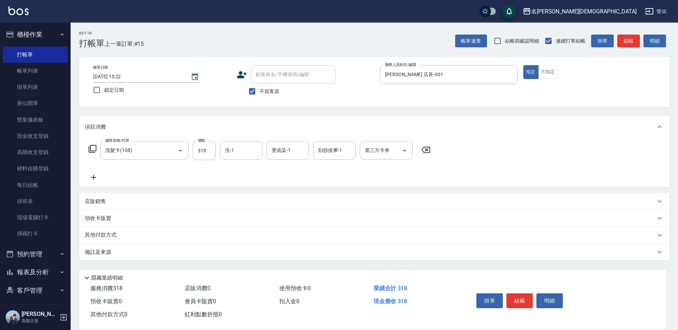
click at [373, 150] on div "第三方卡券 第三方卡券" at bounding box center [386, 150] width 53 height 19
click at [379, 180] on span "舊有卡券" at bounding box center [386, 180] width 53 height 12
type input "舊有卡券"
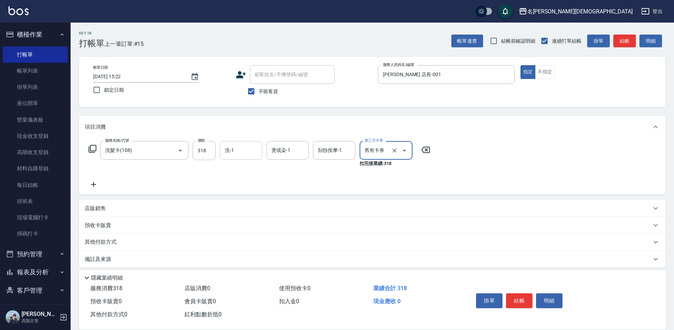
click at [234, 154] on input "洗-1" at bounding box center [241, 150] width 36 height 12
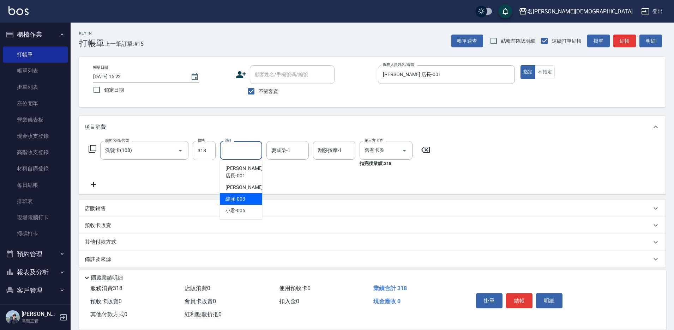
click at [240, 196] on span "繡涵 -003" at bounding box center [236, 199] width 20 height 7
type input "繡涵-003"
click at [520, 300] on button "結帳" at bounding box center [519, 301] width 26 height 15
